Goal: Transaction & Acquisition: Book appointment/travel/reservation

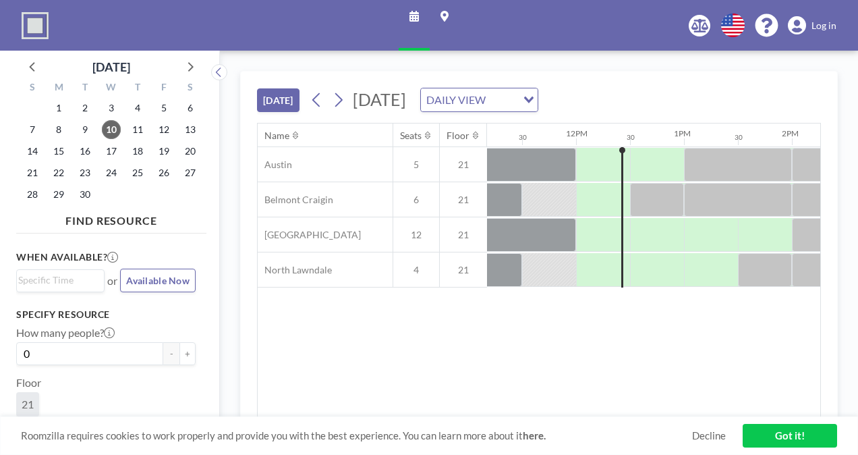
scroll to position [0, 1241]
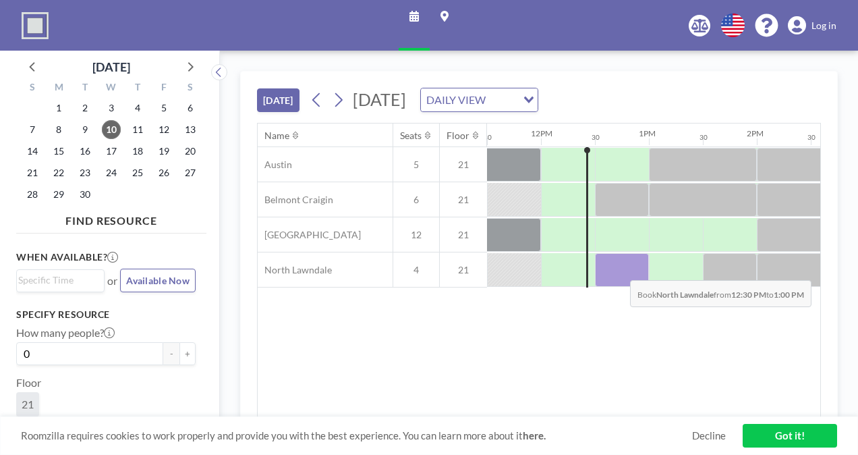
click at [619, 269] on div at bounding box center [622, 270] width 54 height 34
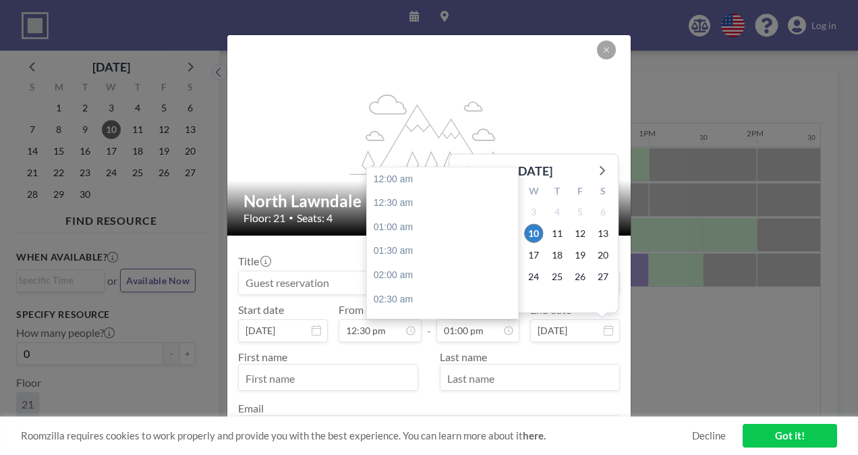
scroll to position [624, 0]
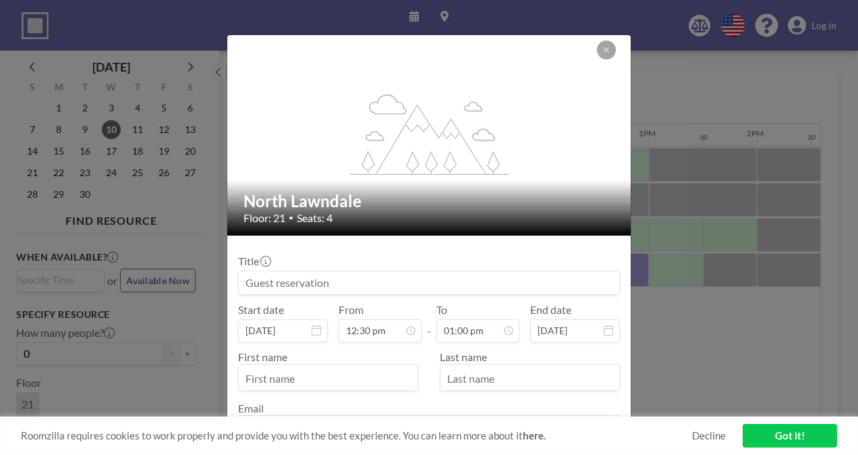
click at [340, 281] on input at bounding box center [429, 282] width 381 height 23
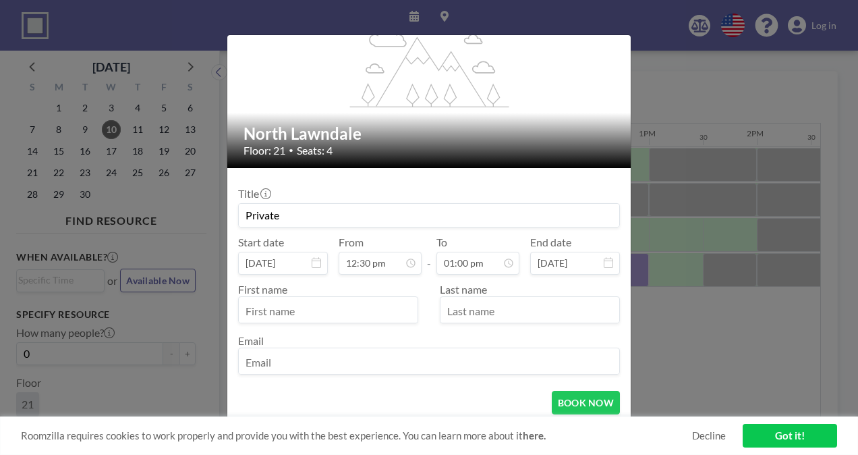
type input "Private"
click at [352, 315] on input "text" at bounding box center [328, 311] width 179 height 23
type input "Maryam"
type input "[PERSON_NAME]"
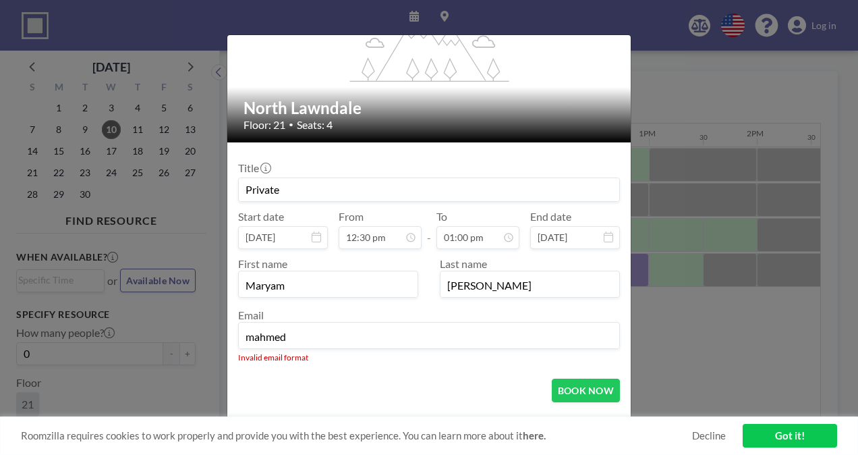
scroll to position [107, 0]
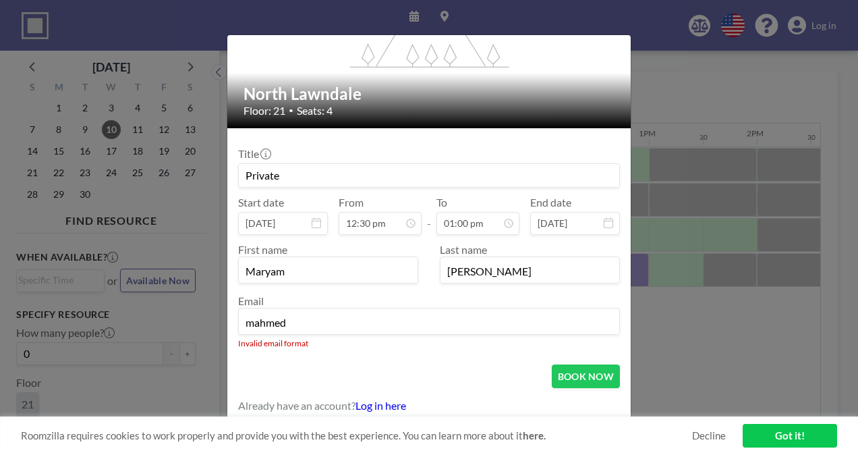
click at [429, 320] on input "mahmed" at bounding box center [429, 322] width 381 height 23
type input "[EMAIL_ADDRESS][DOMAIN_NAME]"
click at [579, 378] on button "BOOK NOW" at bounding box center [586, 376] width 68 height 24
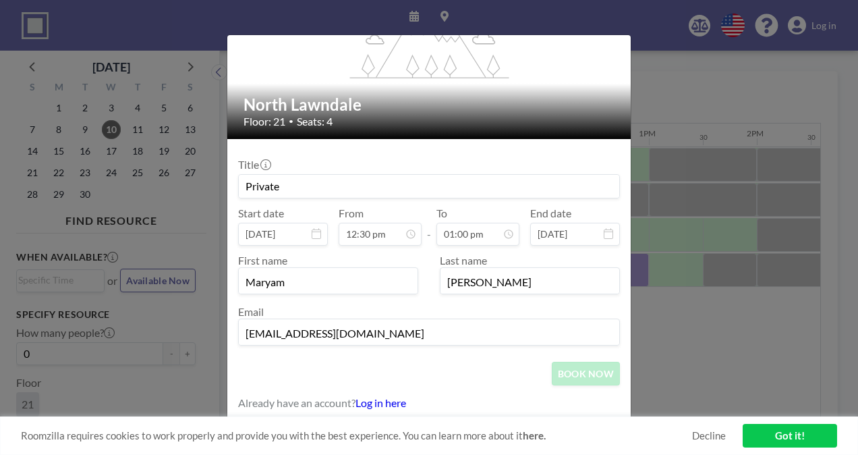
scroll to position [94, 0]
